Goal: Task Accomplishment & Management: Manage account settings

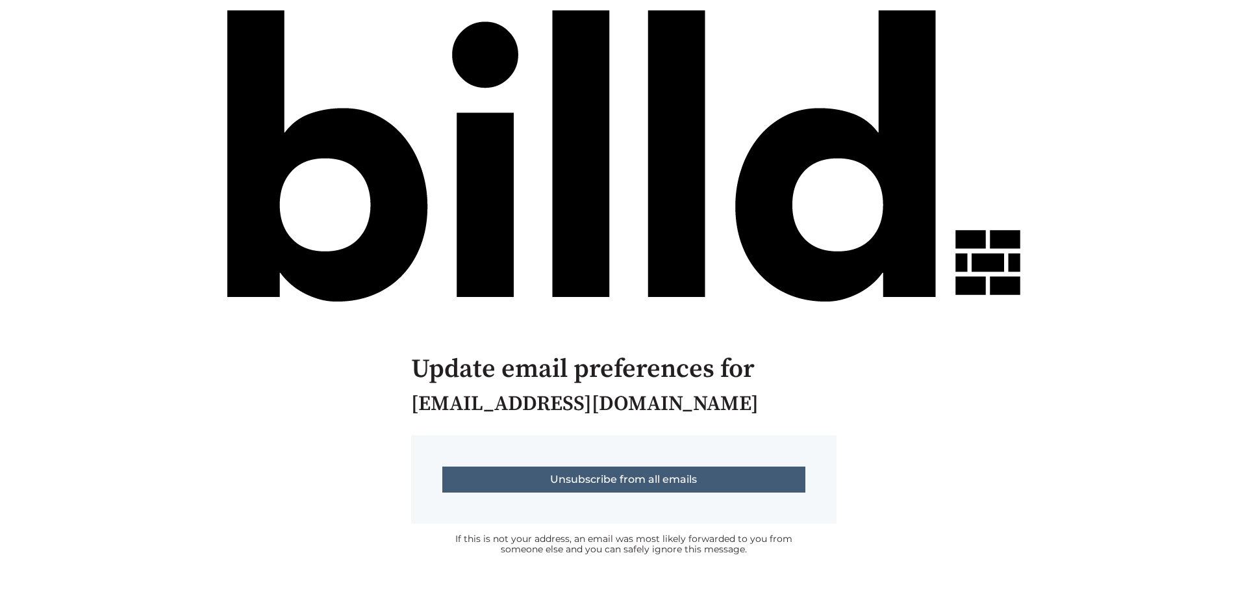
click at [523, 471] on input "Unsubscribe from all emails" at bounding box center [623, 479] width 363 height 26
